Goal: Task Accomplishment & Management: Manage account settings

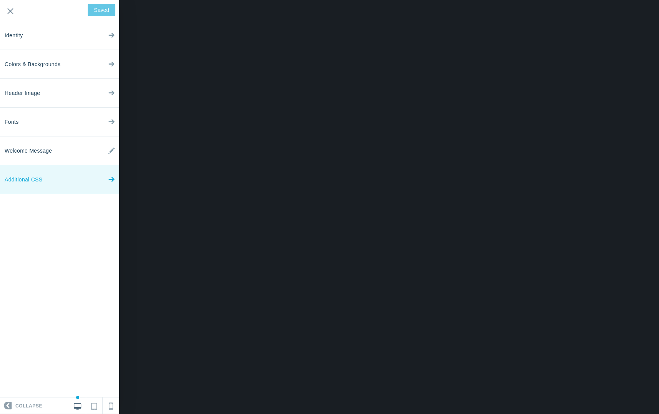
click at [92, 178] on link "Additional CSS" at bounding box center [59, 179] width 119 height 29
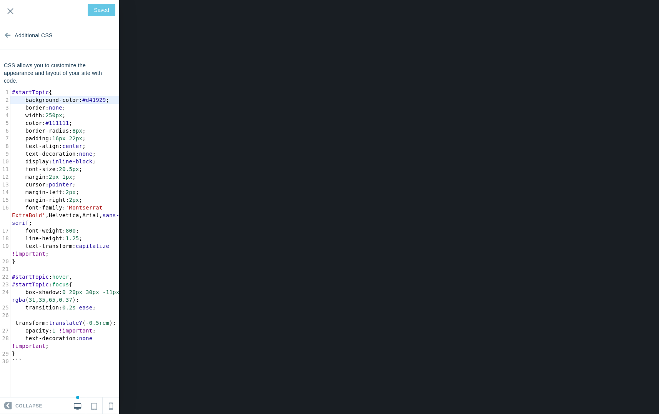
scroll to position [1, 0]
click at [76, 104] on pre "background-color : #d41929 ;" at bounding box center [67, 100] width 114 height 8
click at [82, 99] on span "background-color : #d41929 ;" at bounding box center [60, 100] width 97 height 6
click at [73, 104] on pre "background-color : #d41929 ;" at bounding box center [67, 100] width 114 height 8
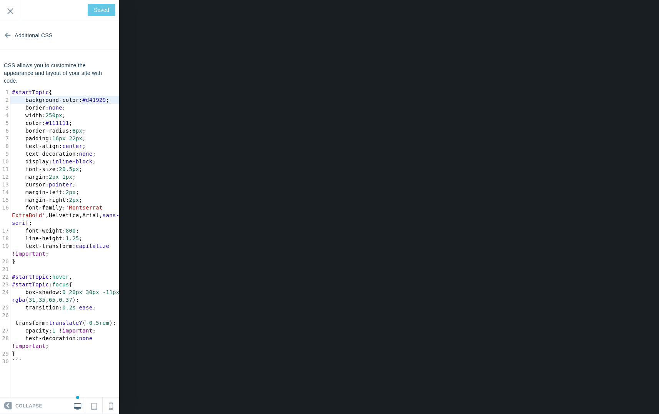
click at [71, 104] on pre "background-color : #d41929 ;" at bounding box center [67, 100] width 114 height 8
click at [63, 273] on pre "​" at bounding box center [67, 269] width 114 height 8
click at [99, 119] on pre "width : 250px ;" at bounding box center [67, 115] width 114 height 8
click at [93, 104] on pre "background-color : #d41929 ;" at bounding box center [67, 100] width 114 height 8
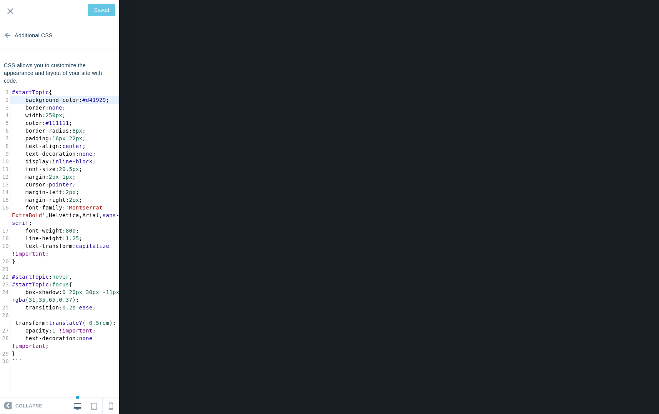
scroll to position [3, 0]
click at [61, 142] on pre "padding : 16px 22px ;" at bounding box center [67, 138] width 114 height 8
click at [59, 203] on span "margin-right" at bounding box center [45, 200] width 40 height 6
type textarea "right"
click at [59, 203] on span "margin-right" at bounding box center [45, 200] width 40 height 6
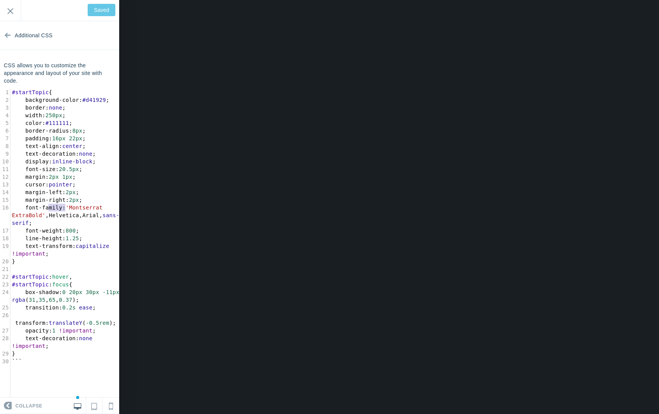
click at [56, 219] on pre "font-family : 'Montserrat ExtraBold' , Helvetica , Arial , sans-serif ;" at bounding box center [67, 215] width 114 height 23
type textarea "font-family: 'Montserrat ExtraBold', Helvetica, Arial, sans-serif;"
click at [56, 219] on pre "font-family : 'Montserrat ExtraBold' , Helvetica , Arial , sans-serif ;" at bounding box center [67, 215] width 114 height 23
click at [68, 204] on pre "margin-right : 2px ;" at bounding box center [67, 200] width 114 height 8
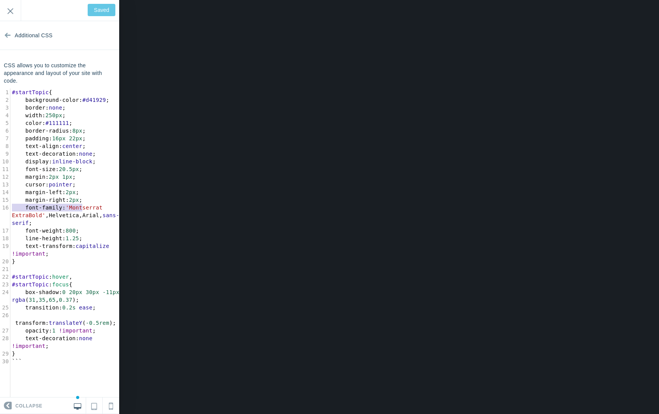
type textarea "margin-left: 2px; margin-right: 2px"
drag, startPoint x: 84, startPoint y: 207, endPoint x: 8, endPoint y: 202, distance: 75.4
click at [10, 203] on div "1 #startTopic { 2 background-color : #d41929 ; 3 border : none ; 4 width : 250p…" at bounding box center [67, 226] width 114 height 277
click at [18, 195] on span "margin-left : 2px ;" at bounding box center [45, 192] width 67 height 6
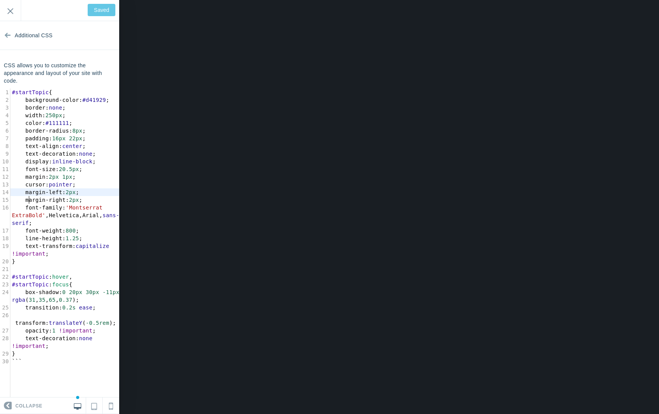
type textarea "argin-left: 2px; margin-ri"
drag, startPoint x: 27, startPoint y: 201, endPoint x: 56, endPoint y: 205, distance: 29.4
click at [56, 204] on div "1 #startTopic { 2 background-color : #d41929 ; 3 border : none ; 4 width : 250p…" at bounding box center [67, 226] width 114 height 277
type textarea "margin-left: 2px; margin-right: 2px;"
drag, startPoint x: 85, startPoint y: 206, endPoint x: 26, endPoint y: 199, distance: 59.2
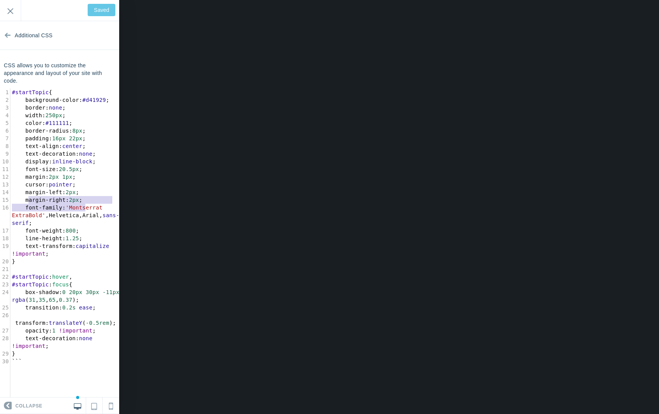
click at [26, 199] on div "1 #startTopic { 2 background-color : #d41929 ; 3 border : none ; 4 width : 250p…" at bounding box center [67, 226] width 114 height 277
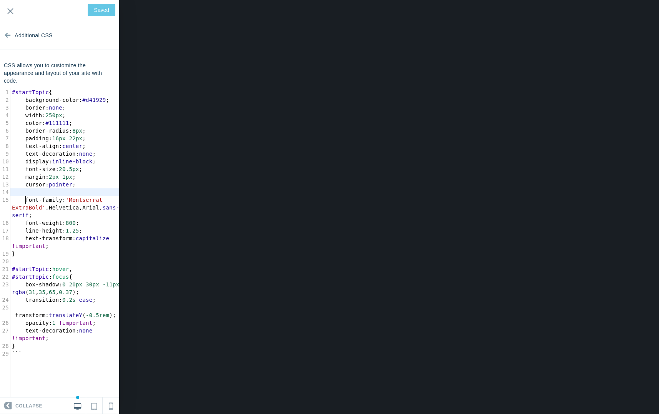
type input "Save"
click at [69, 126] on span "#111111" at bounding box center [56, 123] width 23 height 6
click at [74, 119] on span at bounding box center [71, 115] width 10 height 8
click at [72, 126] on span "color : #111111 ;" at bounding box center [42, 123] width 60 height 6
click at [23, 111] on span "border : none ;" at bounding box center [39, 108] width 54 height 6
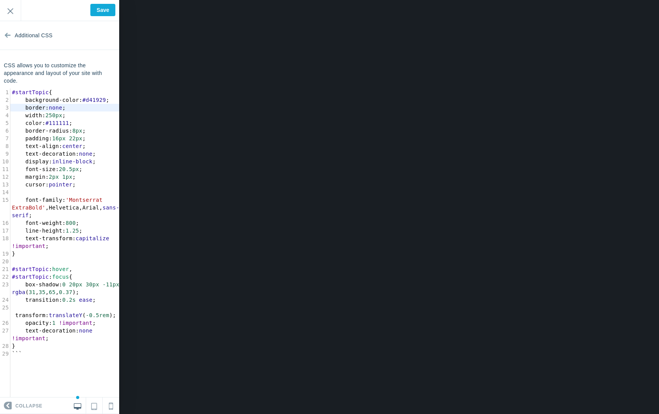
type textarea "border: none; width: 250px; color: #111111;"
drag, startPoint x: 23, startPoint y: 116, endPoint x: 92, endPoint y: 129, distance: 69.8
click at [92, 129] on div "1 #startTopic { 2 background-color : #d41929 ; 3 border : none ; 4 width : 250p…" at bounding box center [67, 222] width 114 height 269
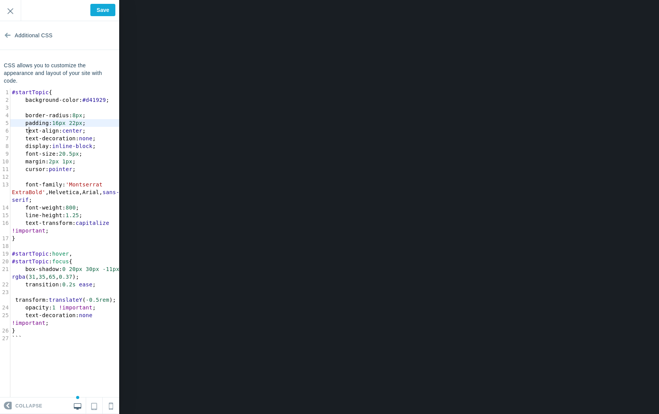
type textarea "adding: 16px 22px; text"
drag, startPoint x: 27, startPoint y: 130, endPoint x: 39, endPoint y: 141, distance: 16.3
click at [39, 141] on div "1 #startTopic { 2 background-color : #d41929 ; 3 4 border-radius : 8px ; 5 padd…" at bounding box center [67, 215] width 114 height 254
click at [25, 126] on span "padding" at bounding box center [36, 123] width 23 height 6
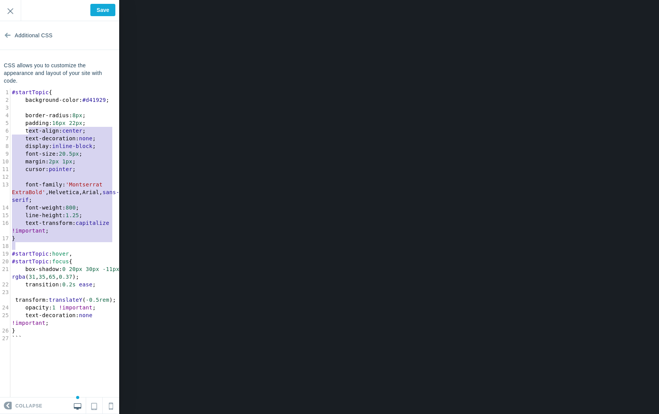
type textarea "adding: 16px 22px; text-align: center; text-decoration: none; display: inline-b…"
drag, startPoint x: 27, startPoint y: 131, endPoint x: 96, endPoint y: 238, distance: 126.7
click at [96, 238] on div "1 #startTopic { 2 background-color : #d41929 ; 3 4 border-radius : 8px ; 5 padd…" at bounding box center [67, 215] width 114 height 254
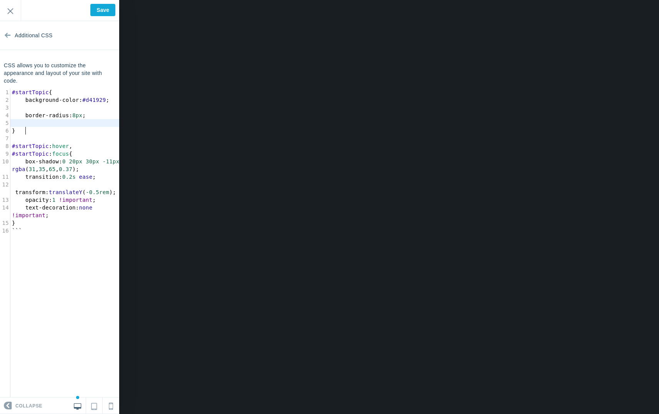
click at [80, 118] on span "8px" at bounding box center [77, 115] width 10 height 6
type textarea "6"
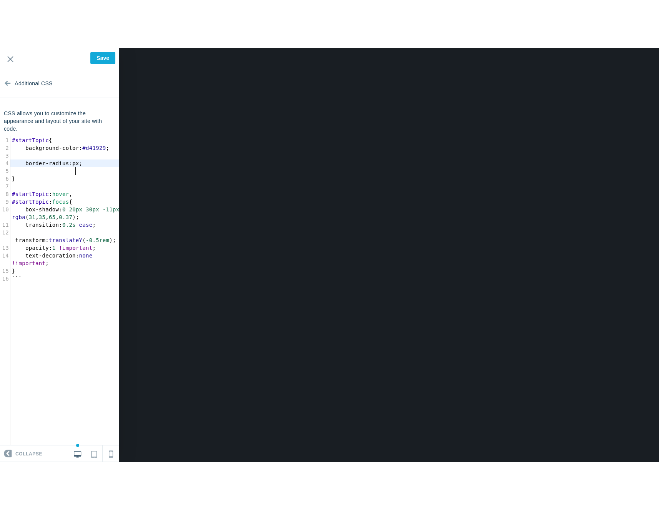
scroll to position [3, 2]
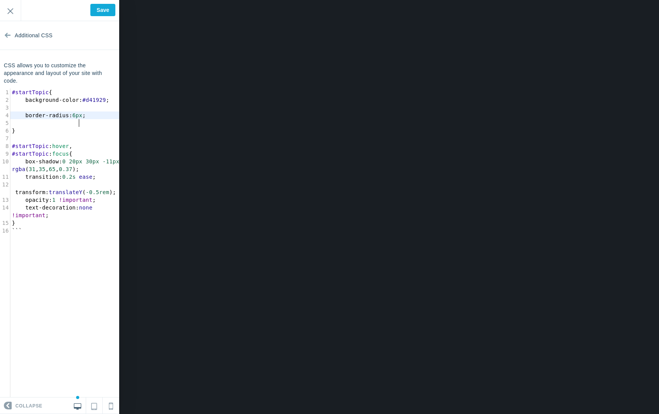
click at [56, 111] on pre at bounding box center [67, 108] width 114 height 8
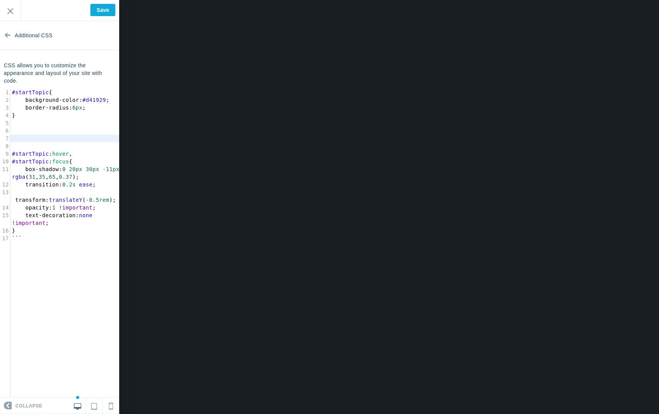
drag, startPoint x: 53, startPoint y: 123, endPoint x: 245, endPoint y: 166, distance: 196.2
click at [79, 127] on pre "​" at bounding box center [67, 123] width 114 height 8
type textarea "#startTopic { background-color: #d41929; border-radius: 6px; } #startTopic:hove…"
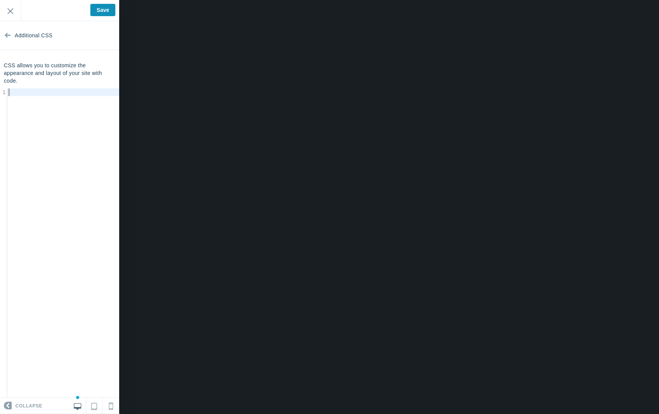
click at [106, 9] on input "Save" at bounding box center [102, 10] width 25 height 12
type input "Saved"
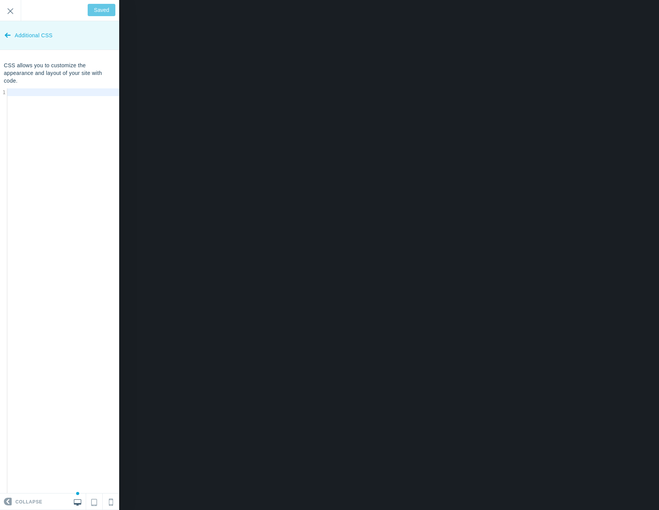
click at [18, 28] on span "Additional CSS" at bounding box center [34, 35] width 38 height 29
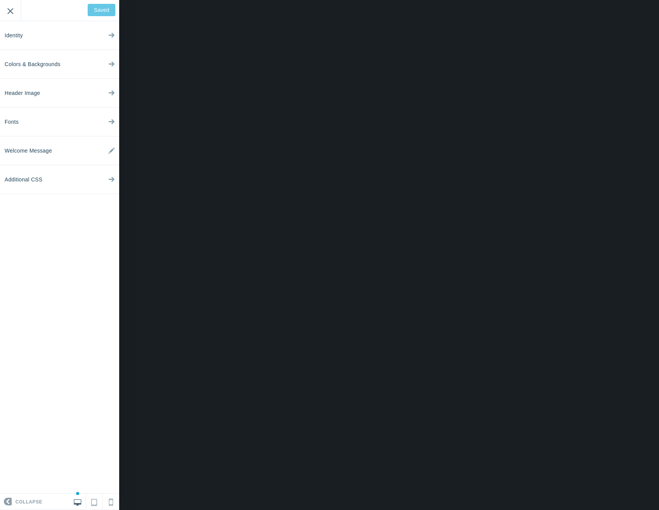
click at [12, 10] on input "Exit" at bounding box center [10, 10] width 21 height 21
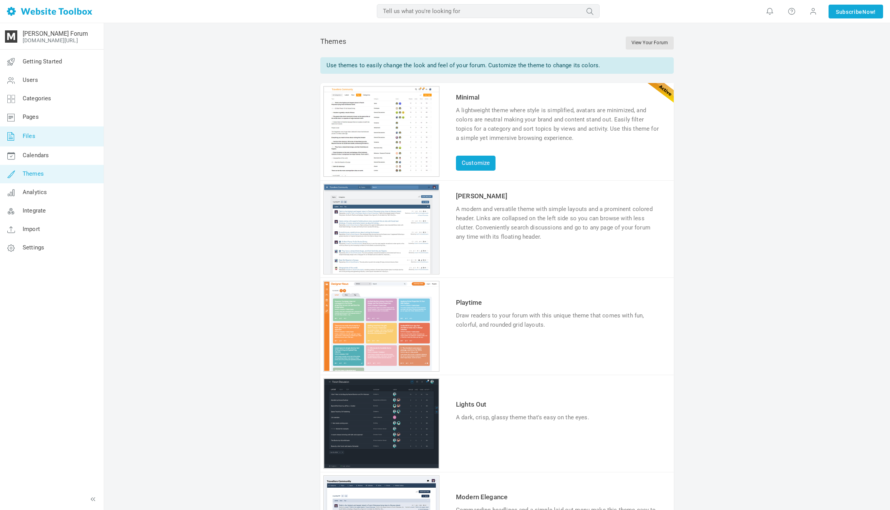
click at [71, 133] on link "Files" at bounding box center [52, 136] width 104 height 20
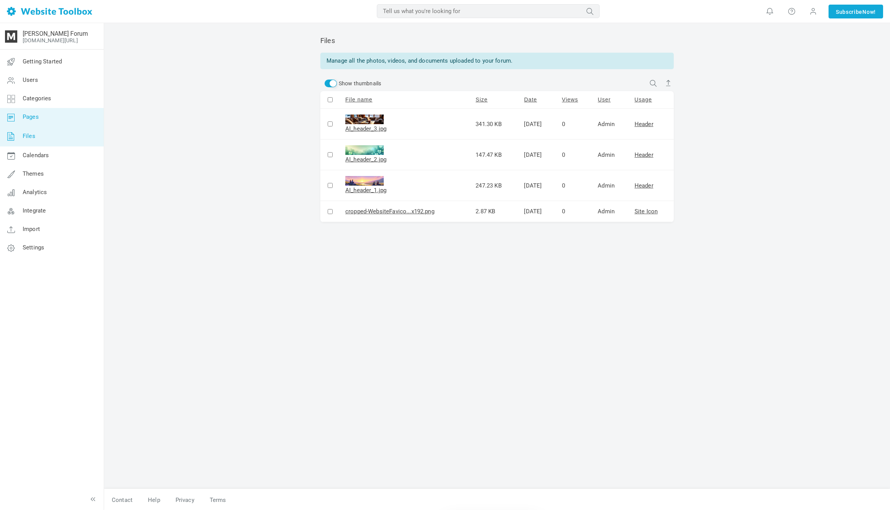
click at [70, 117] on link "Pages" at bounding box center [52, 117] width 104 height 18
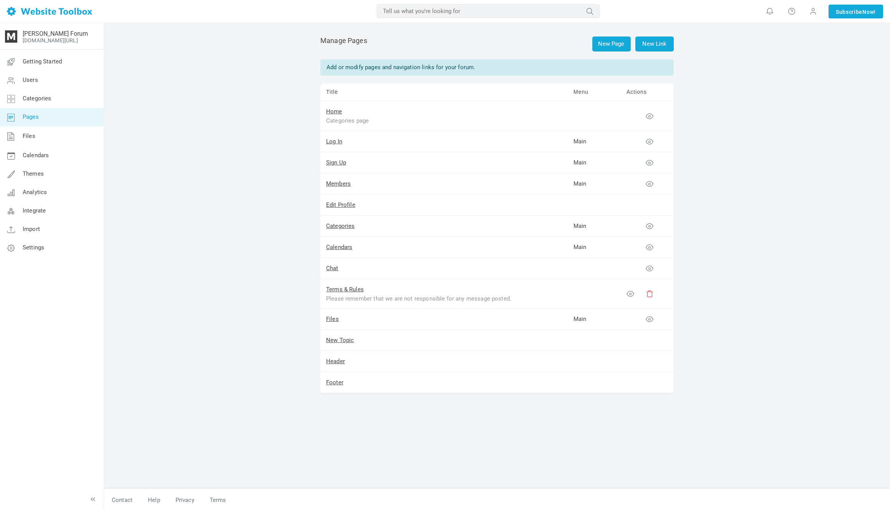
click at [338, 272] on td "Chat" at bounding box center [443, 268] width 247 height 21
click at [336, 270] on link "Chat" at bounding box center [332, 268] width 12 height 7
click at [331, 319] on link "Files" at bounding box center [332, 318] width 13 height 7
click at [397, 265] on td "Chat" at bounding box center [443, 268] width 247 height 21
click at [330, 268] on link "Chat" at bounding box center [332, 268] width 12 height 7
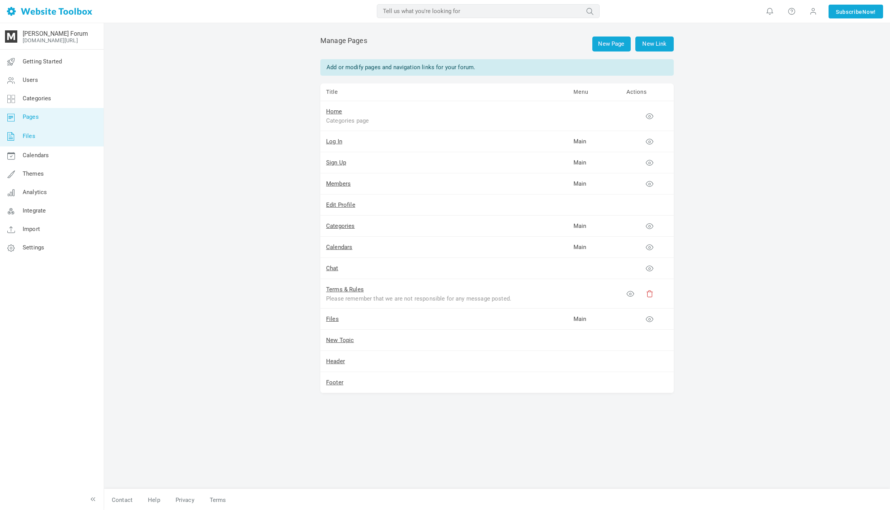
click at [77, 140] on link "Files" at bounding box center [52, 136] width 104 height 20
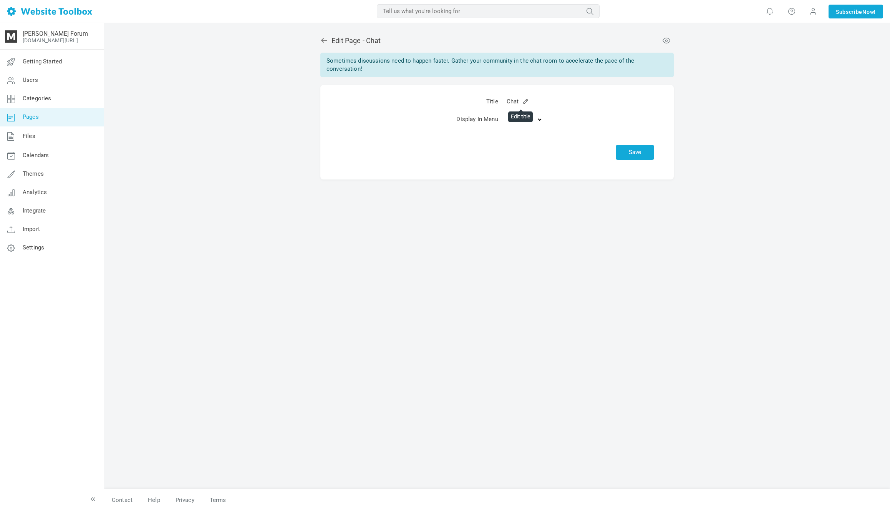
click at [523, 101] on link at bounding box center [525, 100] width 5 height 5
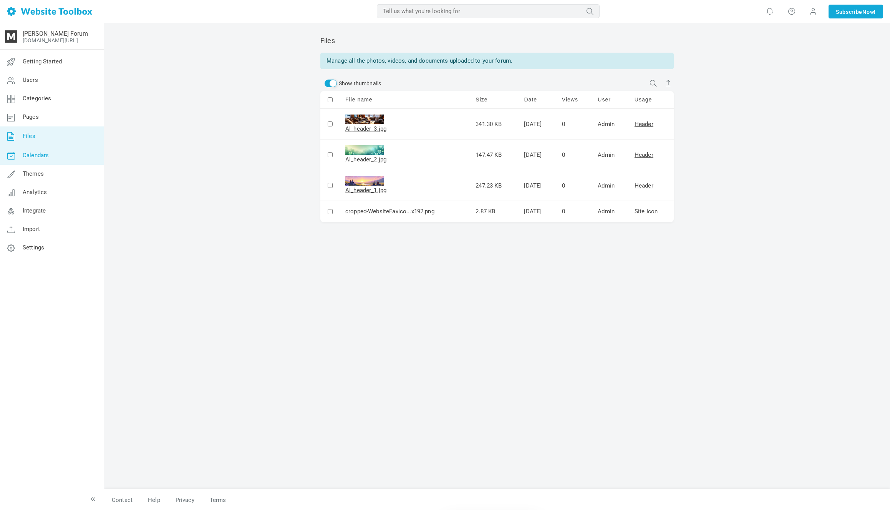
click at [76, 147] on link "Calendars" at bounding box center [52, 155] width 104 height 18
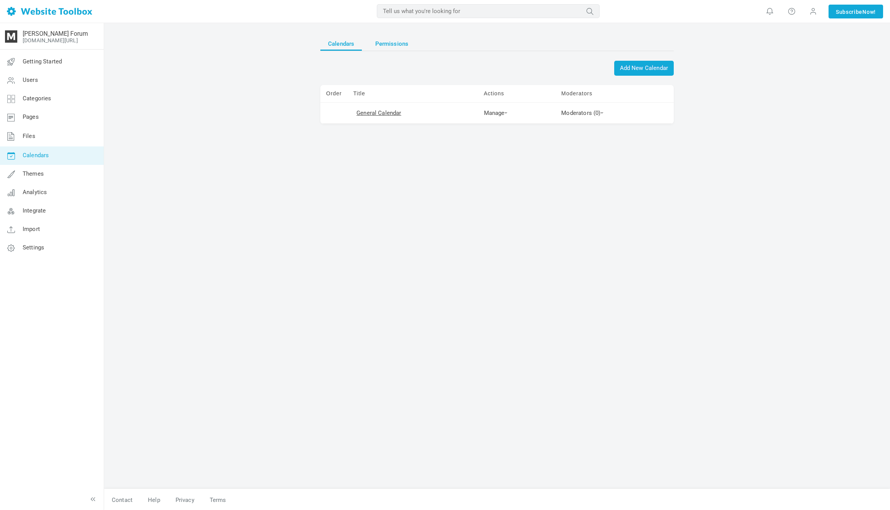
click at [392, 48] on span "Permissions" at bounding box center [391, 44] width 33 height 14
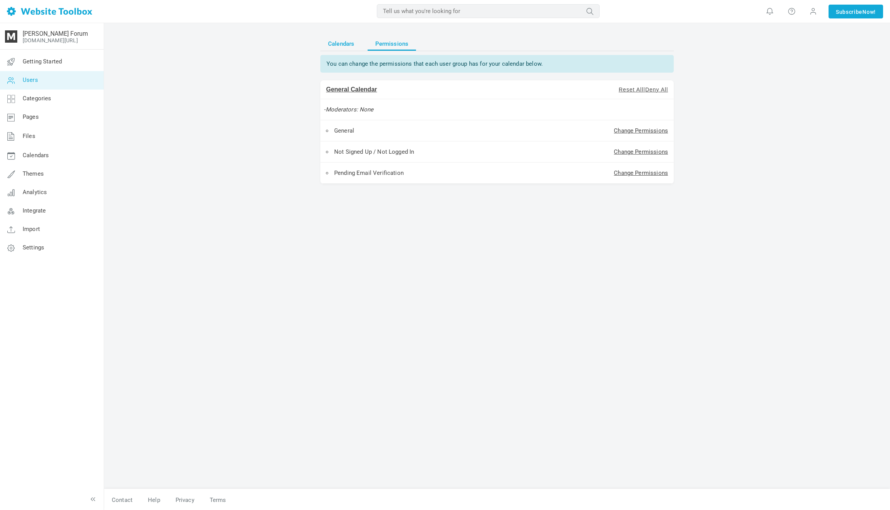
click at [335, 46] on span "Calendars" at bounding box center [341, 44] width 26 height 14
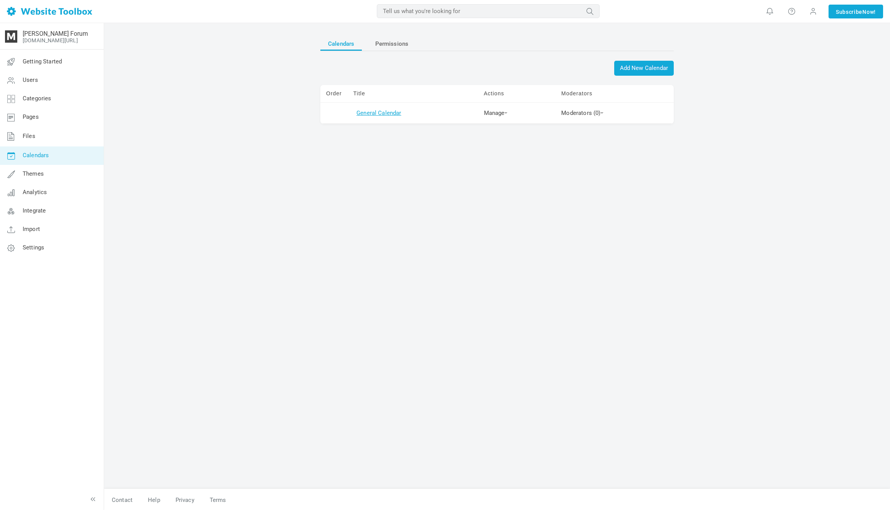
click at [398, 113] on link "General Calendar" at bounding box center [379, 113] width 45 height 7
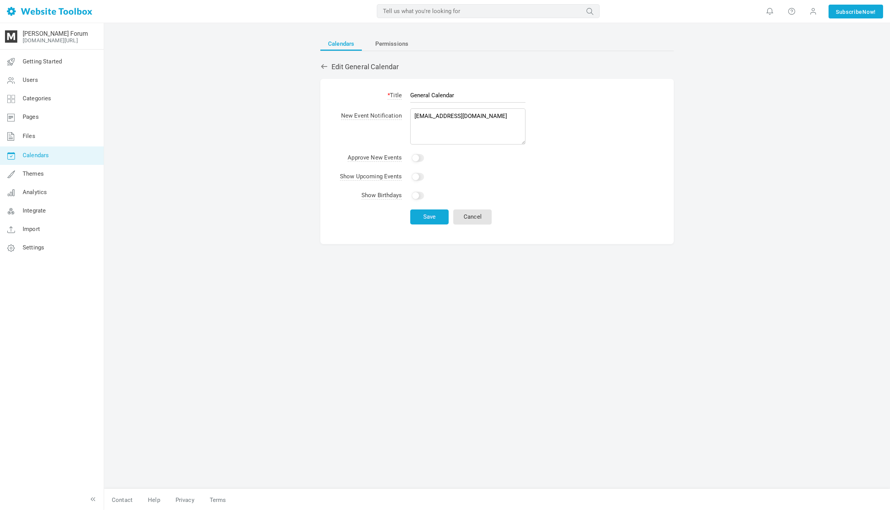
click at [55, 161] on link "Calendars" at bounding box center [52, 155] width 104 height 18
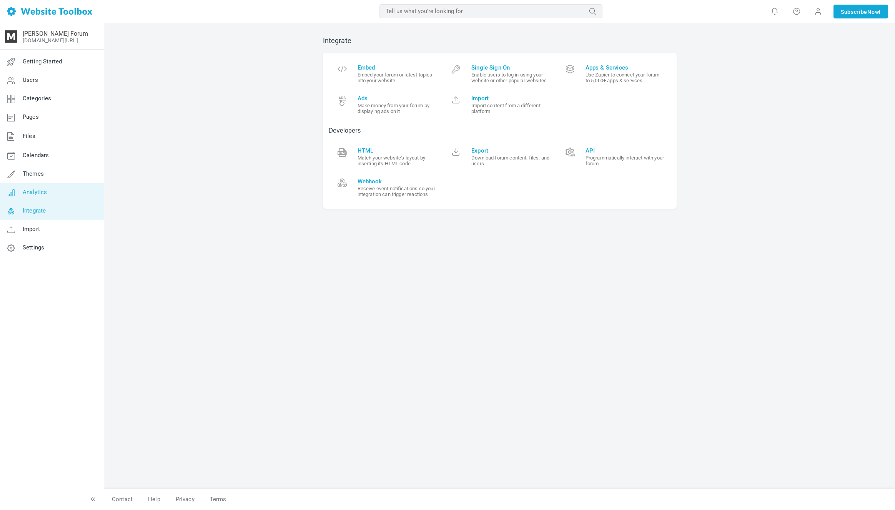
click at [73, 198] on link "Analytics" at bounding box center [52, 192] width 104 height 18
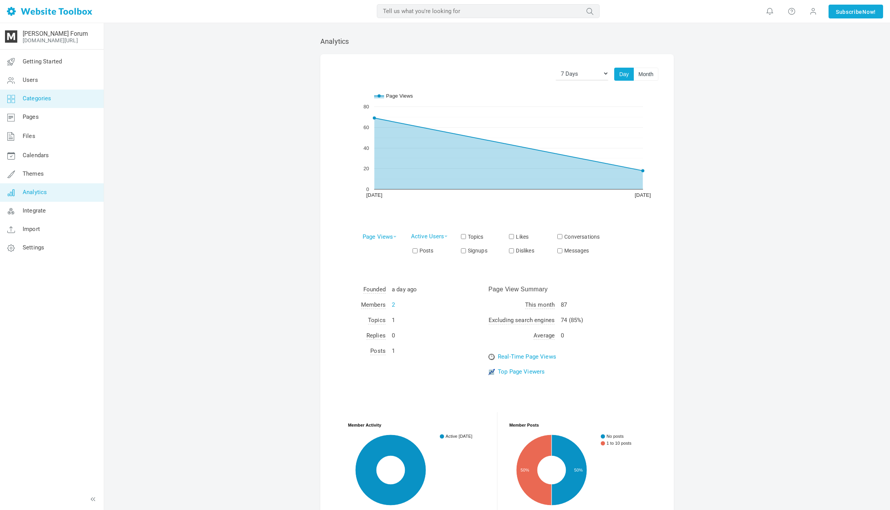
click at [83, 95] on link "Categories" at bounding box center [52, 99] width 104 height 18
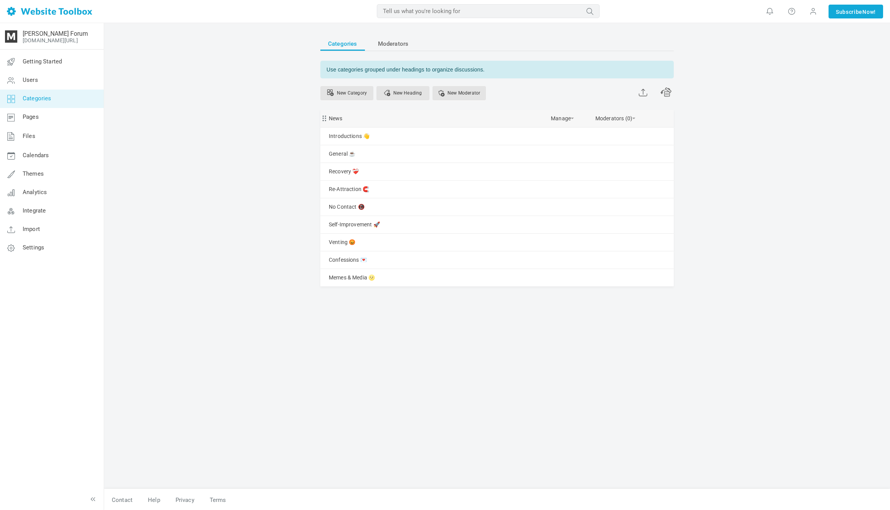
click at [395, 121] on div "News [GEOGRAPHIC_DATA] Edit [GEOGRAPHIC_DATA] View Category Change Permissions …" at bounding box center [496, 118] width 353 height 17
click at [570, 121] on link "Manage" at bounding box center [562, 116] width 23 height 13
click at [574, 129] on link "Edit" at bounding box center [581, 135] width 69 height 17
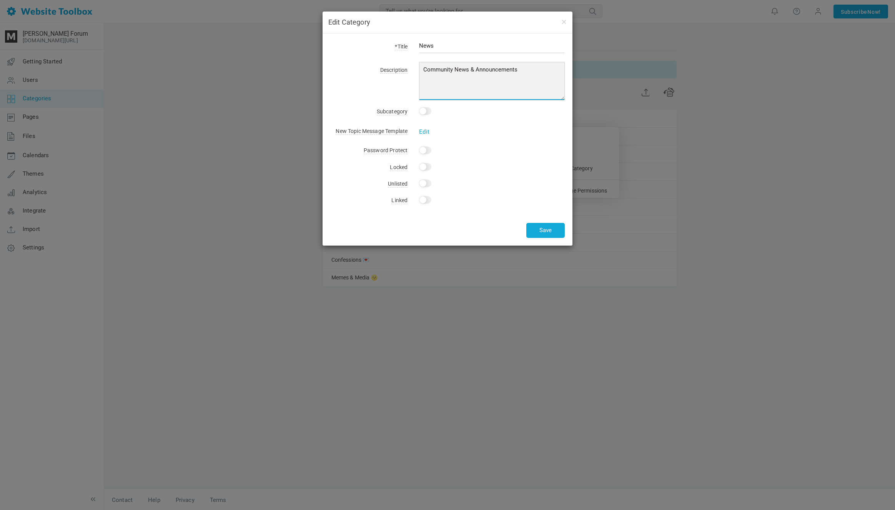
click at [514, 74] on textarea "Community News & Announcements" at bounding box center [492, 81] width 146 height 38
click at [458, 70] on textarea "Community News & Announcements" at bounding box center [492, 81] width 146 height 38
click at [478, 70] on textarea "Community News & Announcements" at bounding box center [492, 81] width 146 height 38
click at [534, 71] on textarea "Community News & Announcements" at bounding box center [492, 81] width 146 height 38
type textarea "Community news & announcements"
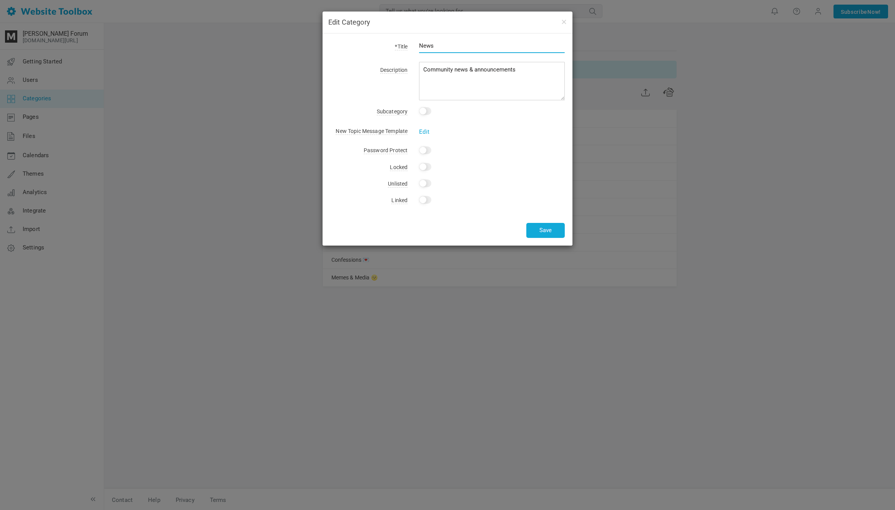
click at [440, 40] on input "News" at bounding box center [492, 45] width 146 height 15
click at [441, 42] on input "News" at bounding box center [492, 45] width 146 height 15
click at [425, 171] on div "Yes" at bounding box center [485, 167] width 157 height 11
click at [425, 170] on input "Yes" at bounding box center [425, 167] width 12 height 8
checkbox input "true"
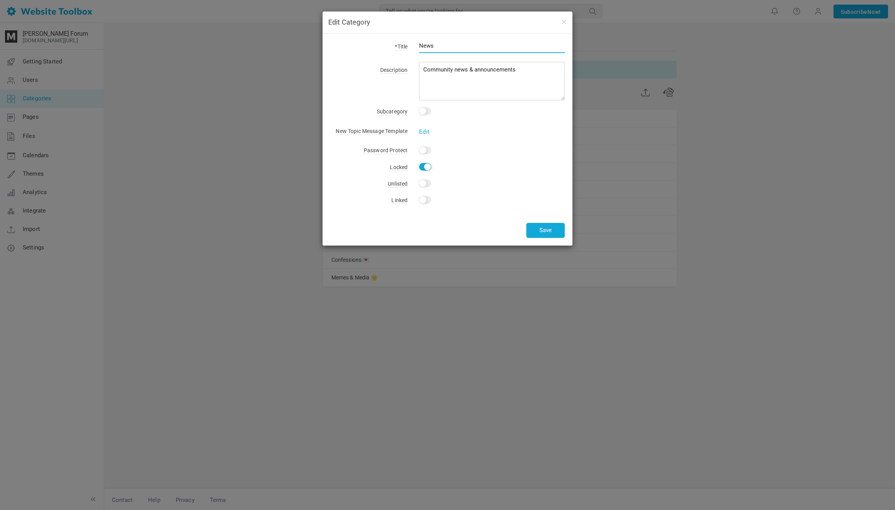
click at [467, 49] on input "News" at bounding box center [492, 45] width 146 height 15
drag, startPoint x: 437, startPoint y: 49, endPoint x: 435, endPoint y: 52, distance: 4.1
click at [437, 49] on input "News" at bounding box center [492, 45] width 146 height 15
click at [436, 45] on input "News" at bounding box center [492, 45] width 146 height 15
type input "News"
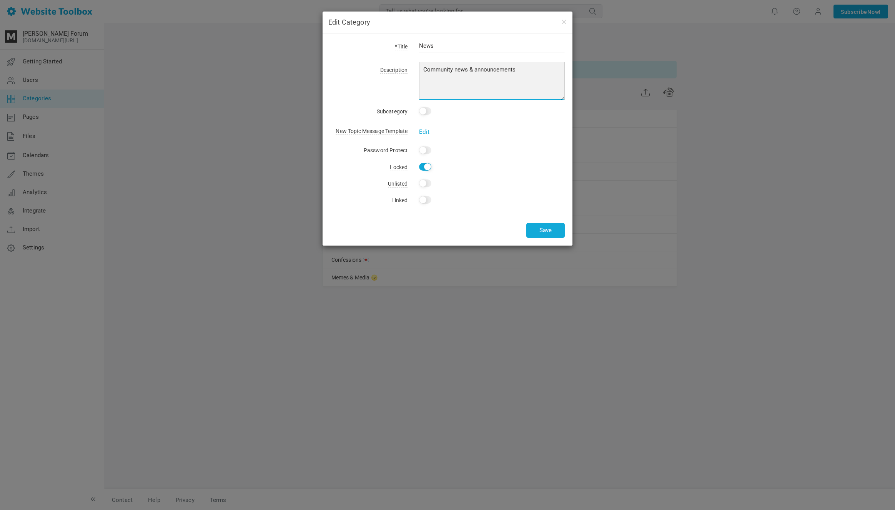
click at [452, 79] on textarea "Community News & Announcements" at bounding box center [492, 81] width 146 height 38
click at [523, 70] on textarea "Community News & Announcements" at bounding box center [492, 81] width 146 height 38
type textarea "Community news & announcements 📢"
click at [519, 42] on input "News" at bounding box center [492, 45] width 146 height 15
paste input "📢"
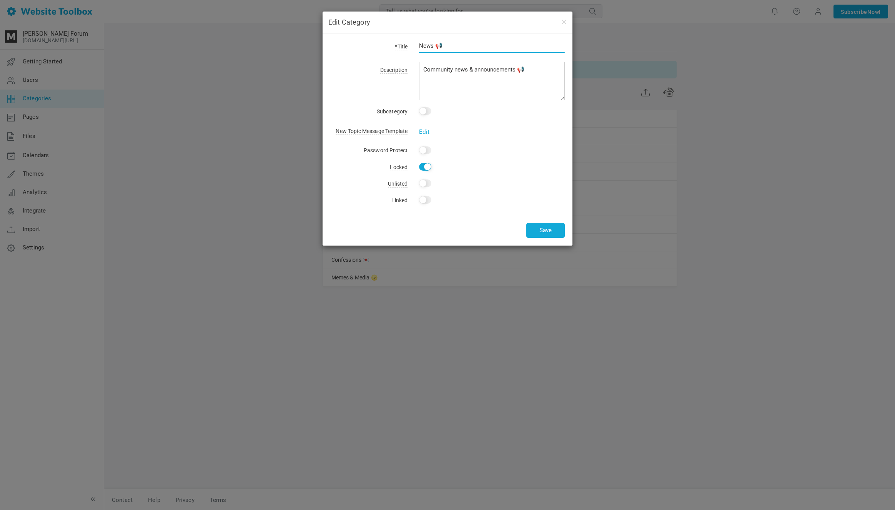
type input "News 📢"
click at [525, 76] on textarea "Community News & Announcements" at bounding box center [492, 81] width 146 height 38
type textarea "Community news & announcements."
click at [549, 241] on div "*Title News 📢 Description Community News & Announcements Subcategory This is a …" at bounding box center [447, 139] width 250 height 212
click at [550, 238] on div "*Title News 📢 Description Community News & Announcements Subcategory This is a …" at bounding box center [447, 139] width 250 height 212
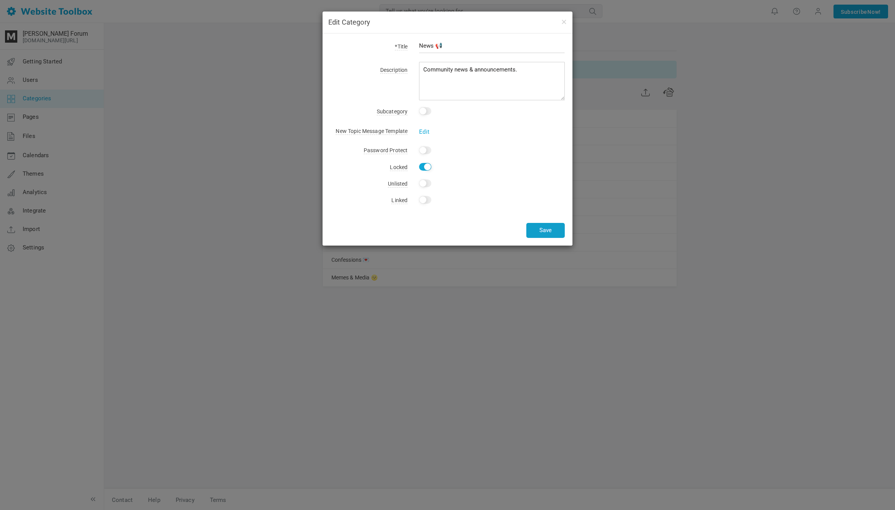
click at [549, 231] on button "Save" at bounding box center [545, 230] width 38 height 15
